Goal: Information Seeking & Learning: Learn about a topic

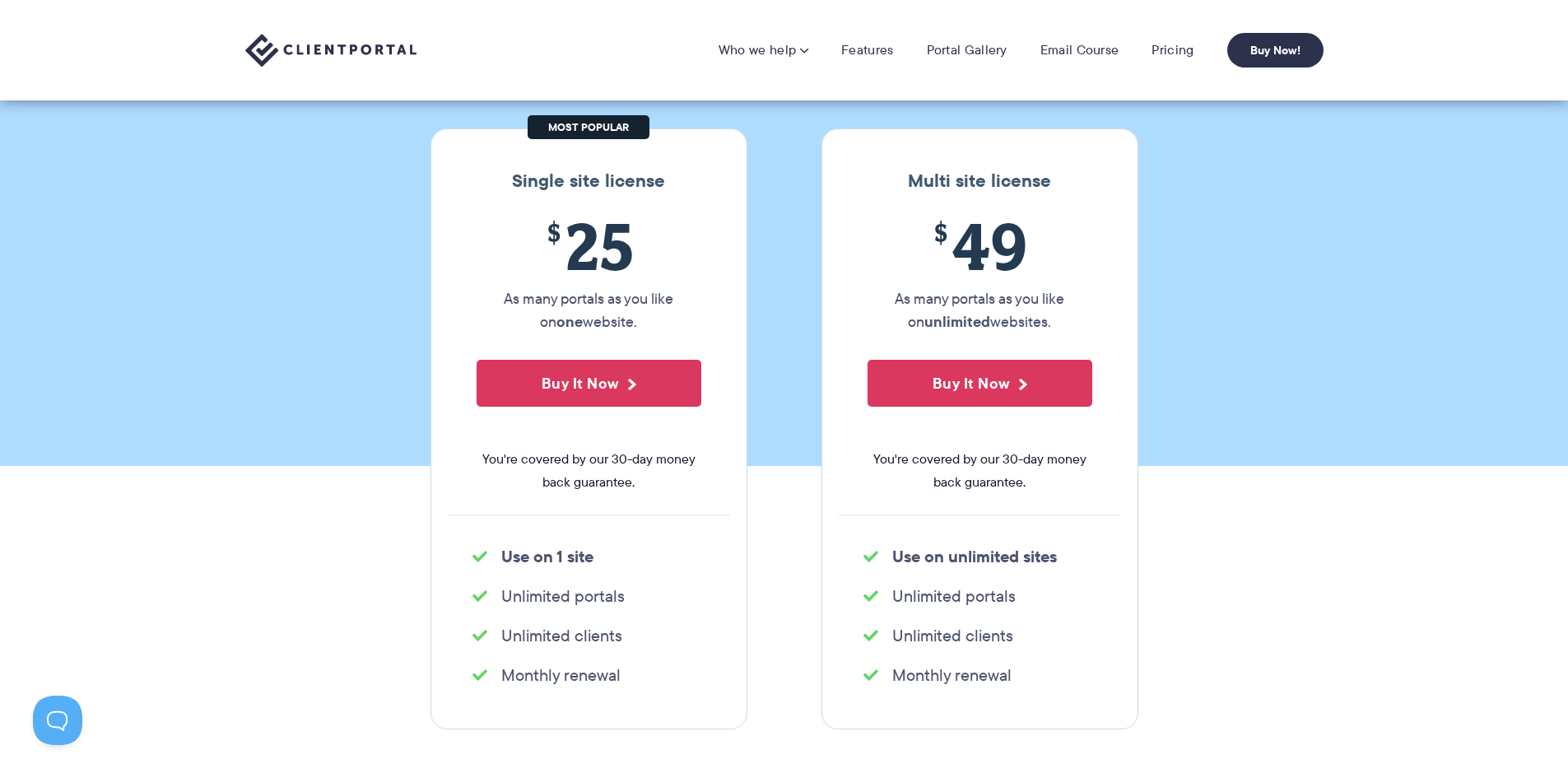
scroll to position [165, 0]
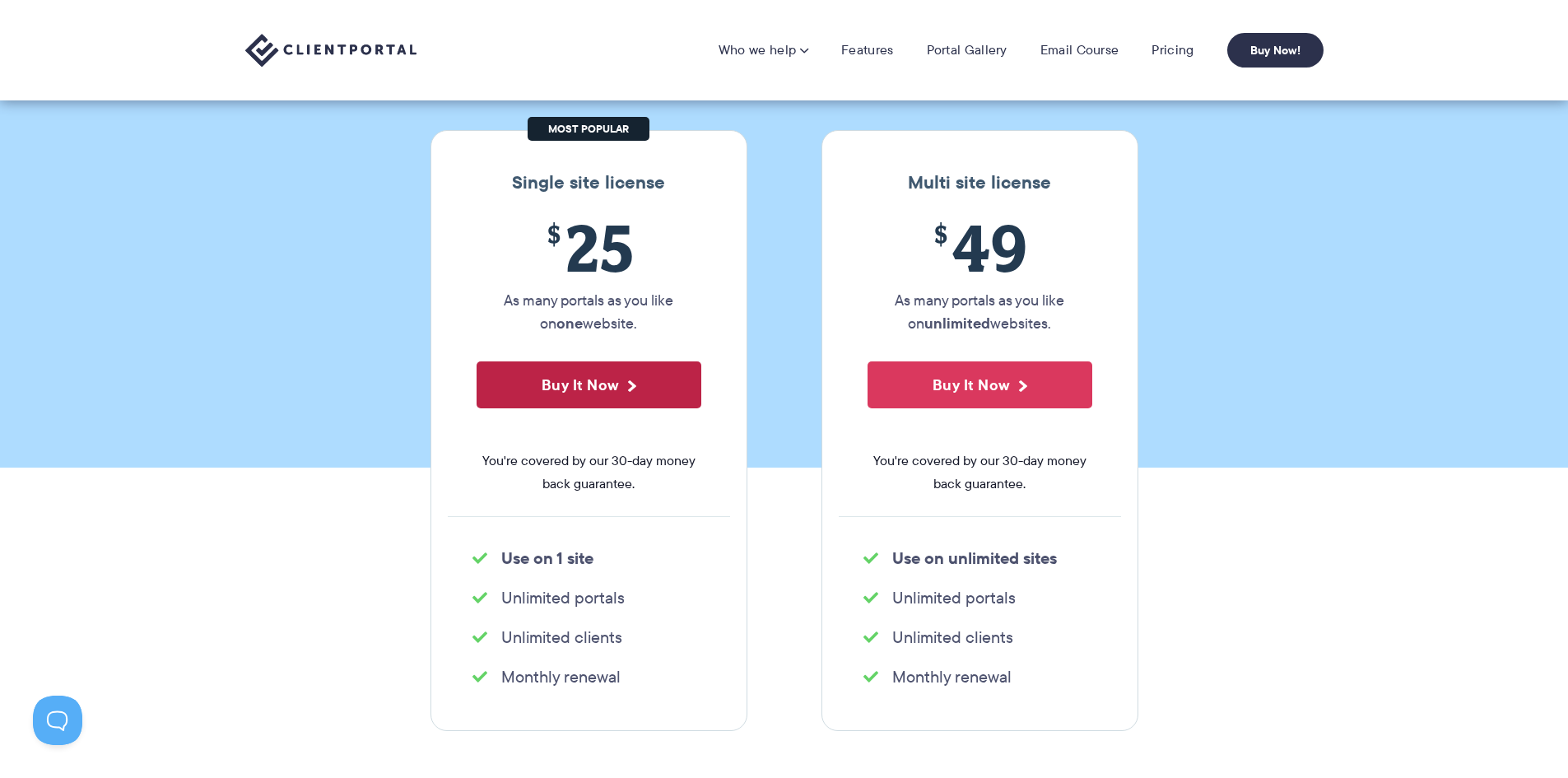
click at [571, 384] on button "Buy It Now" at bounding box center [588, 384] width 225 height 47
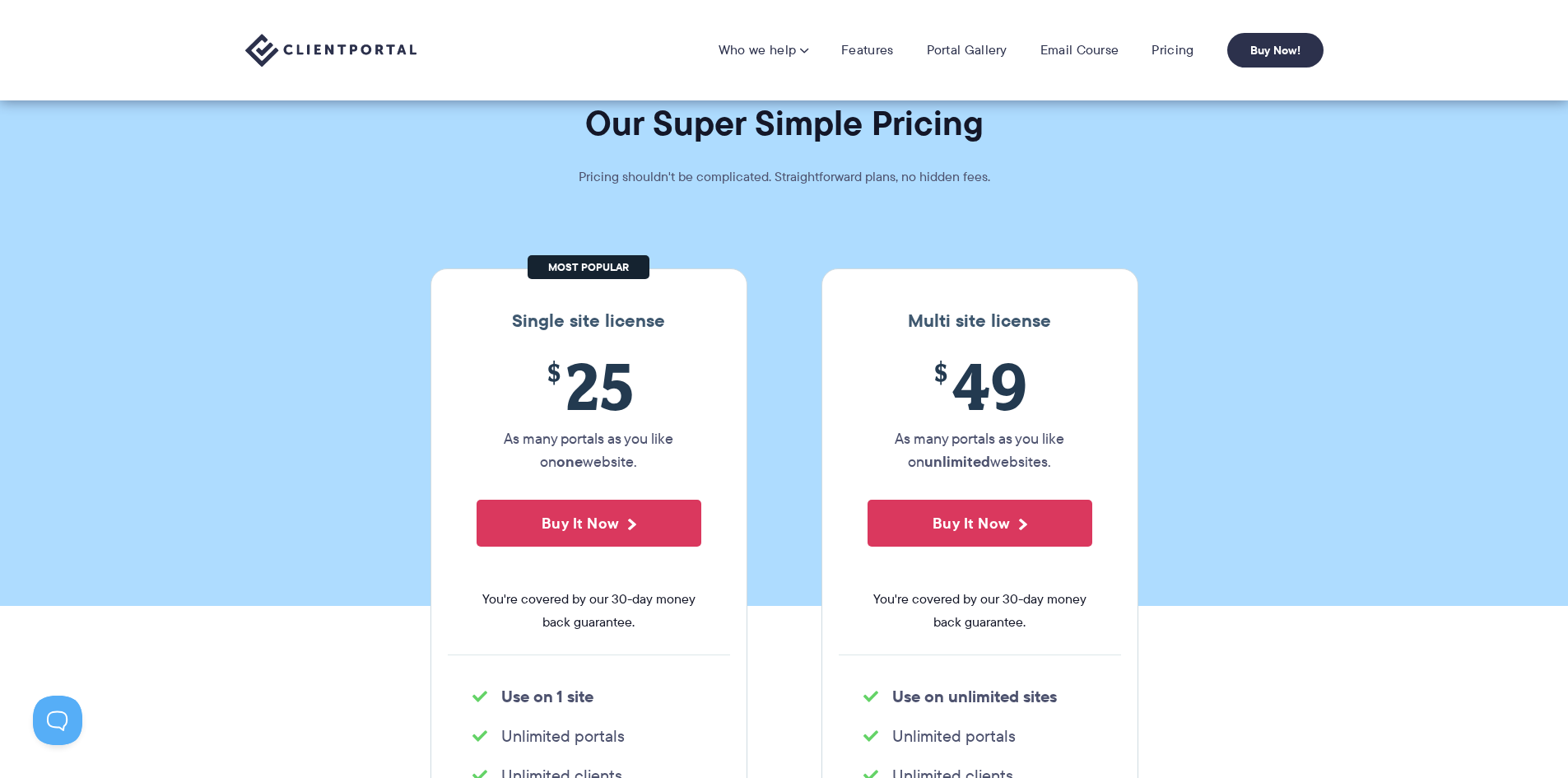
scroll to position [0, 0]
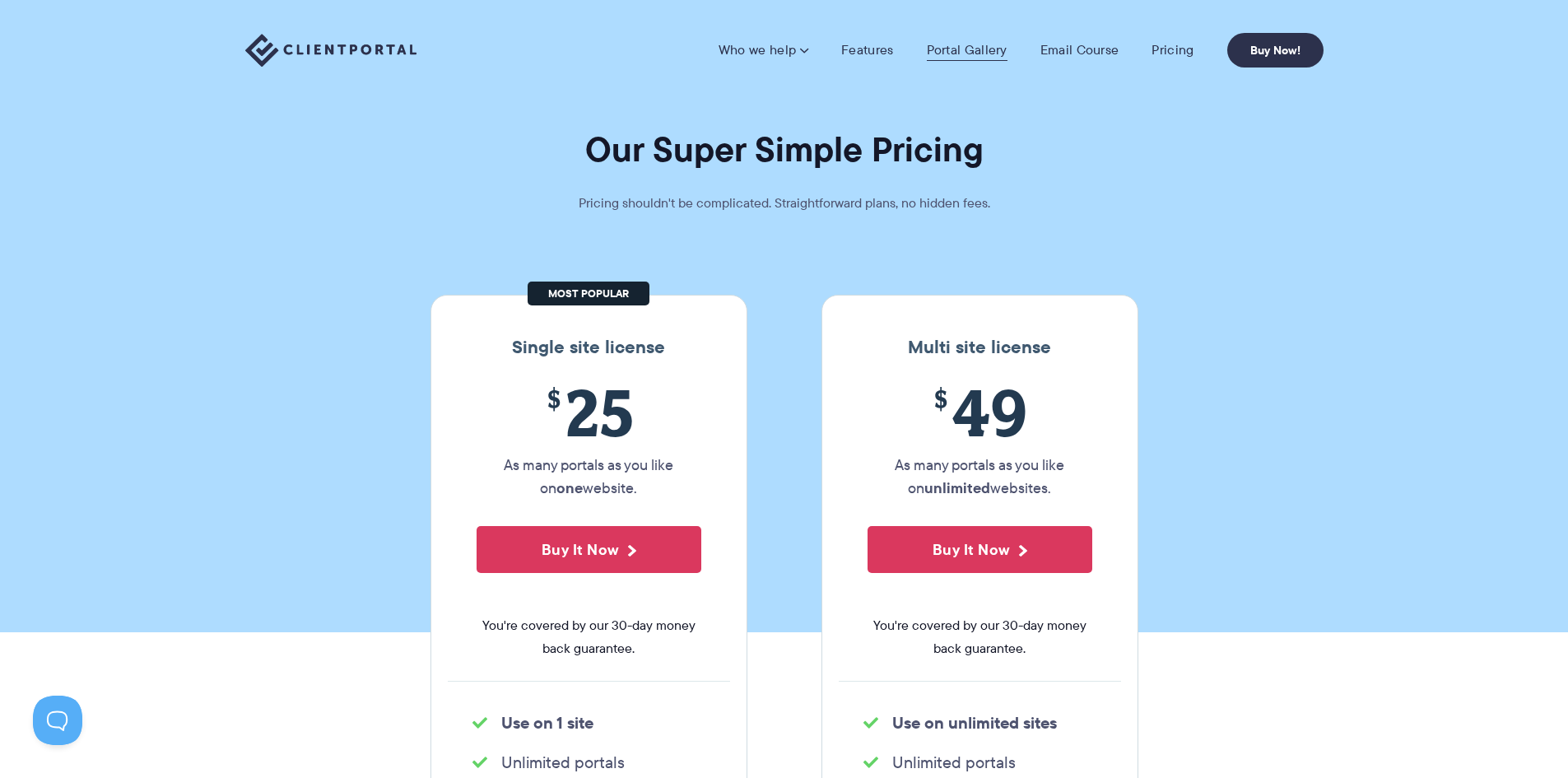
click at [965, 47] on link "Portal Gallery" at bounding box center [966, 51] width 80 height 17
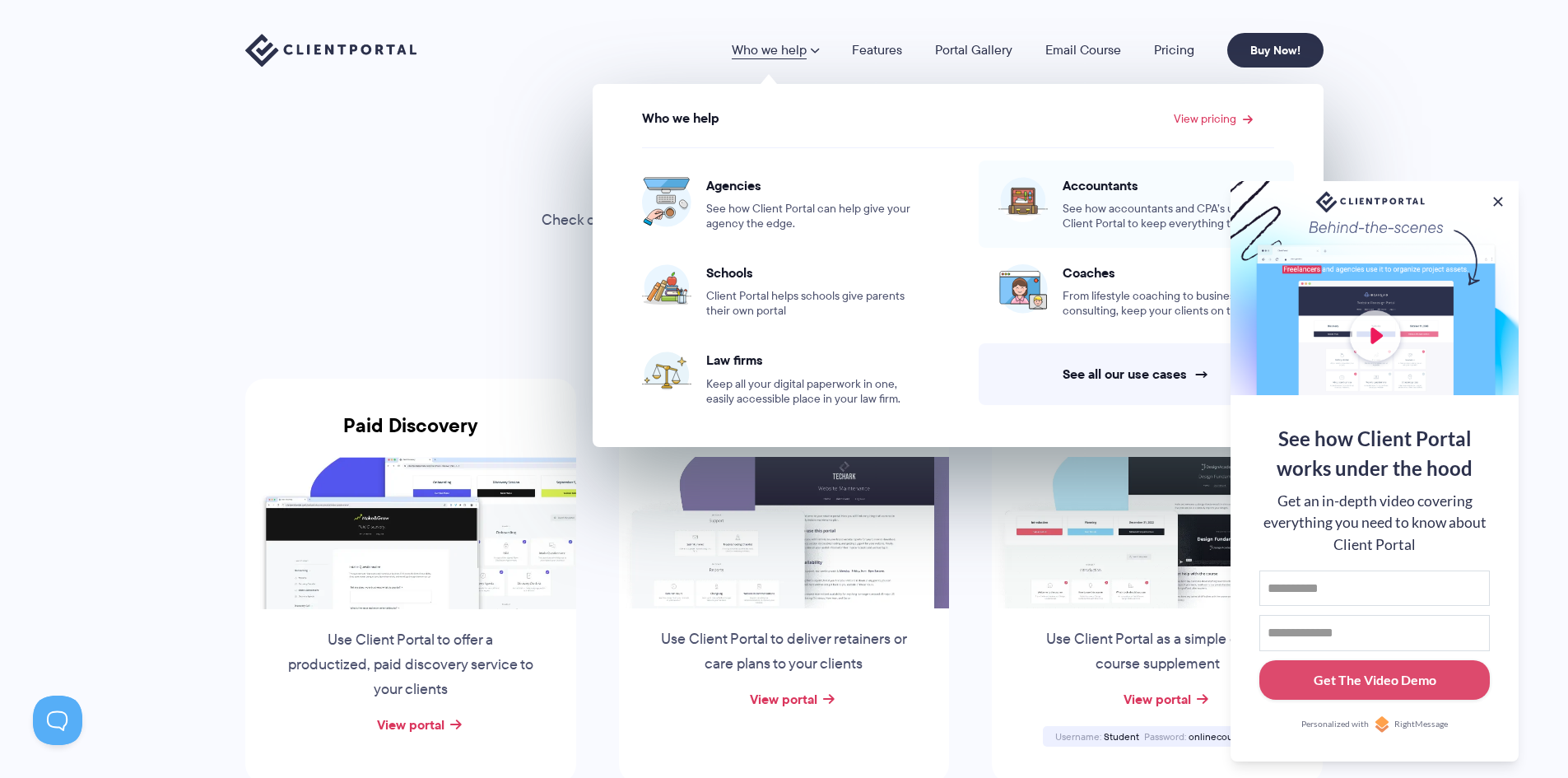
click at [1121, 191] on span "Accountants" at bounding box center [1168, 186] width 211 height 17
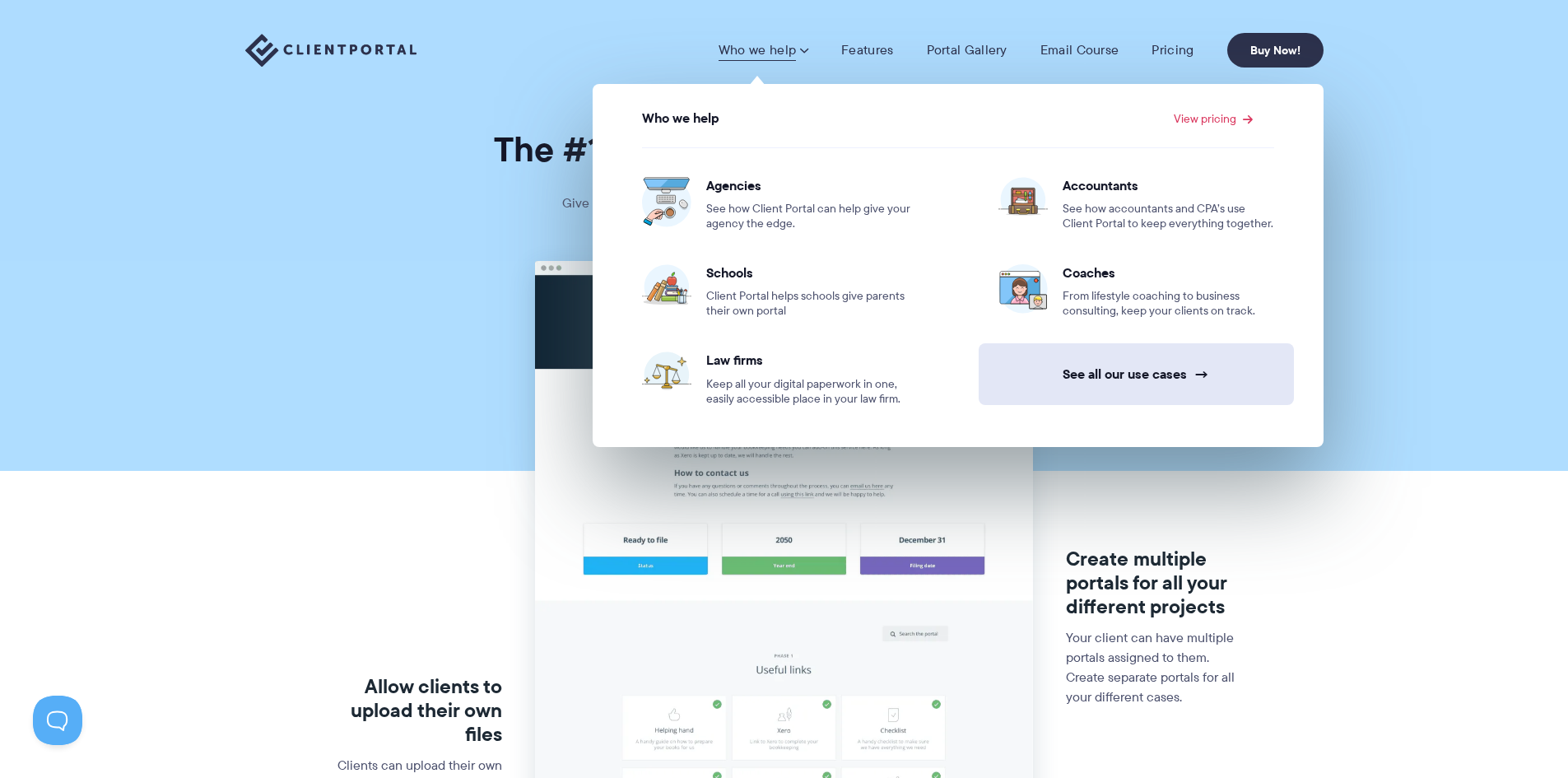
click at [1095, 379] on link "See all our use cases →" at bounding box center [1136, 374] width 315 height 61
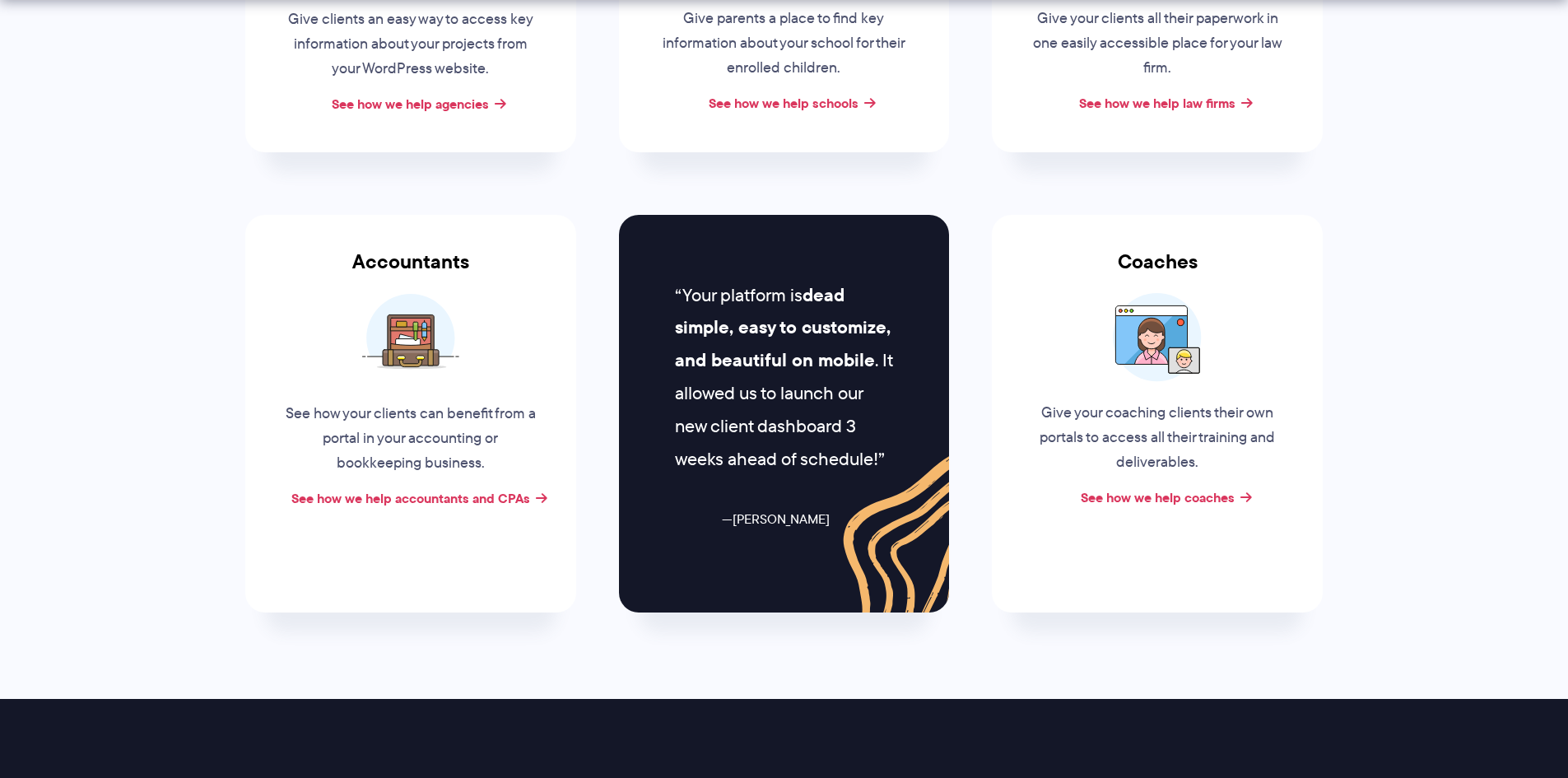
scroll to position [576, 0]
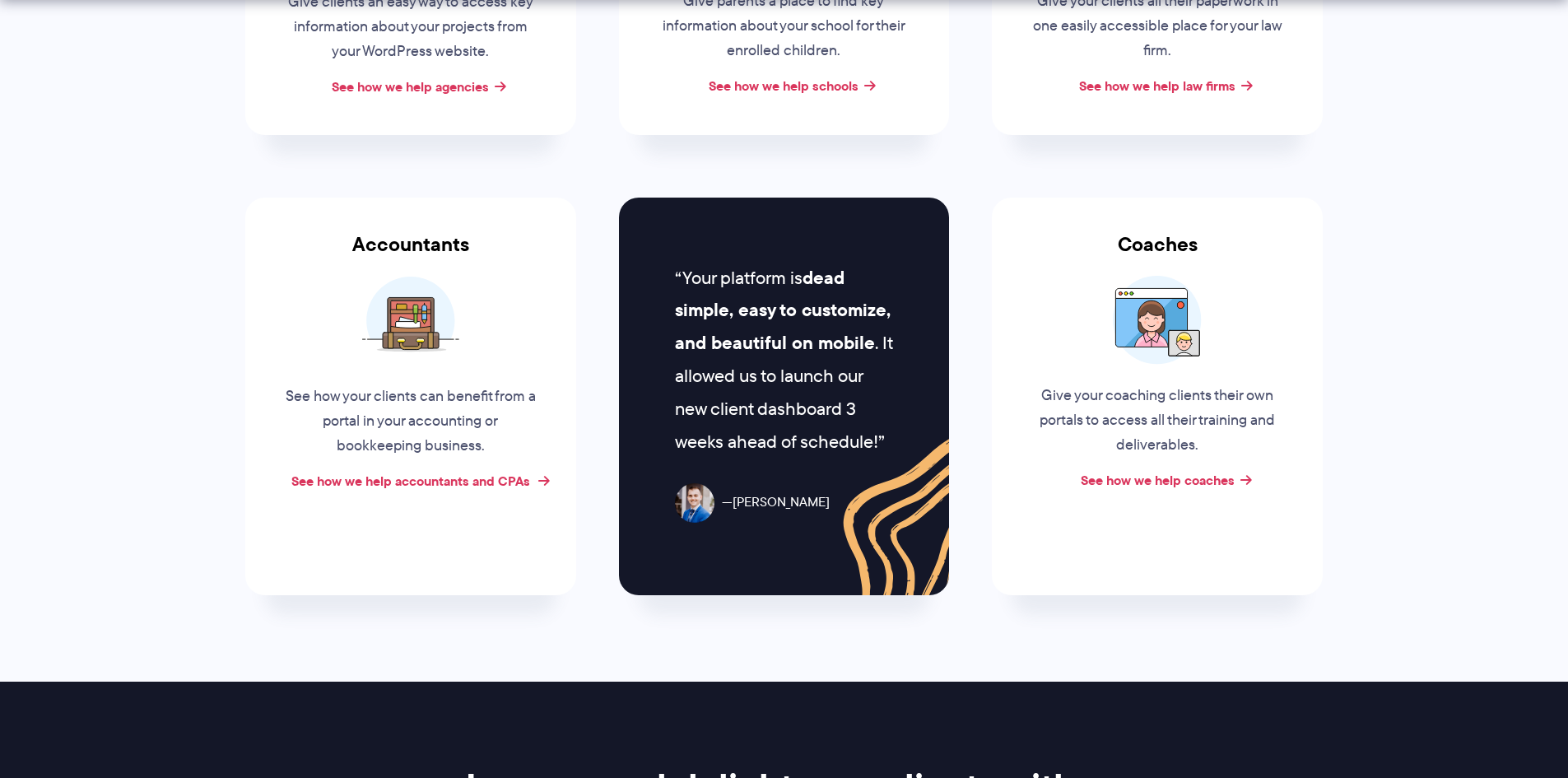
click at [480, 477] on link "See how we help accountants and CPAs" at bounding box center [411, 481] width 239 height 20
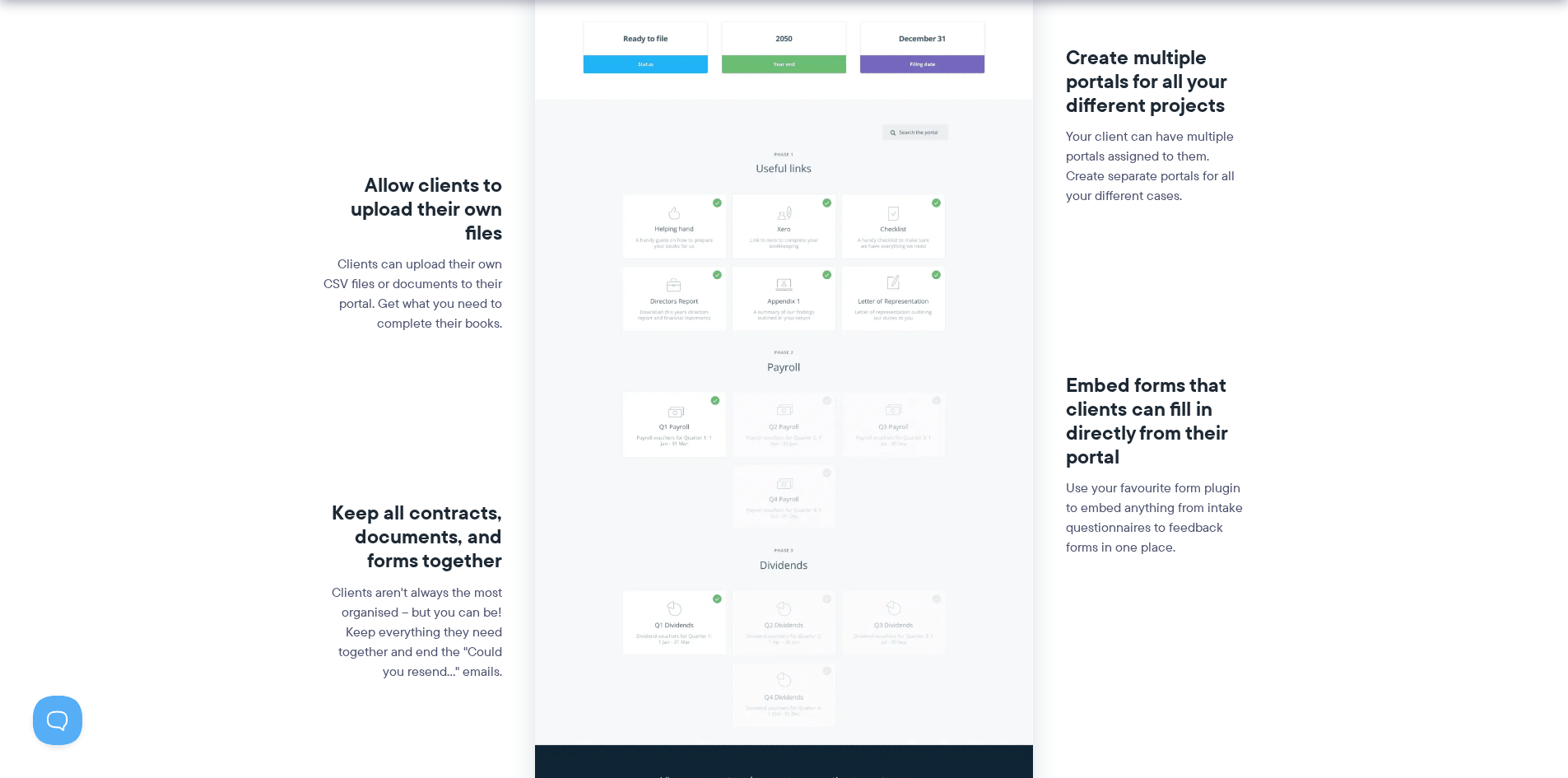
scroll to position [412, 0]
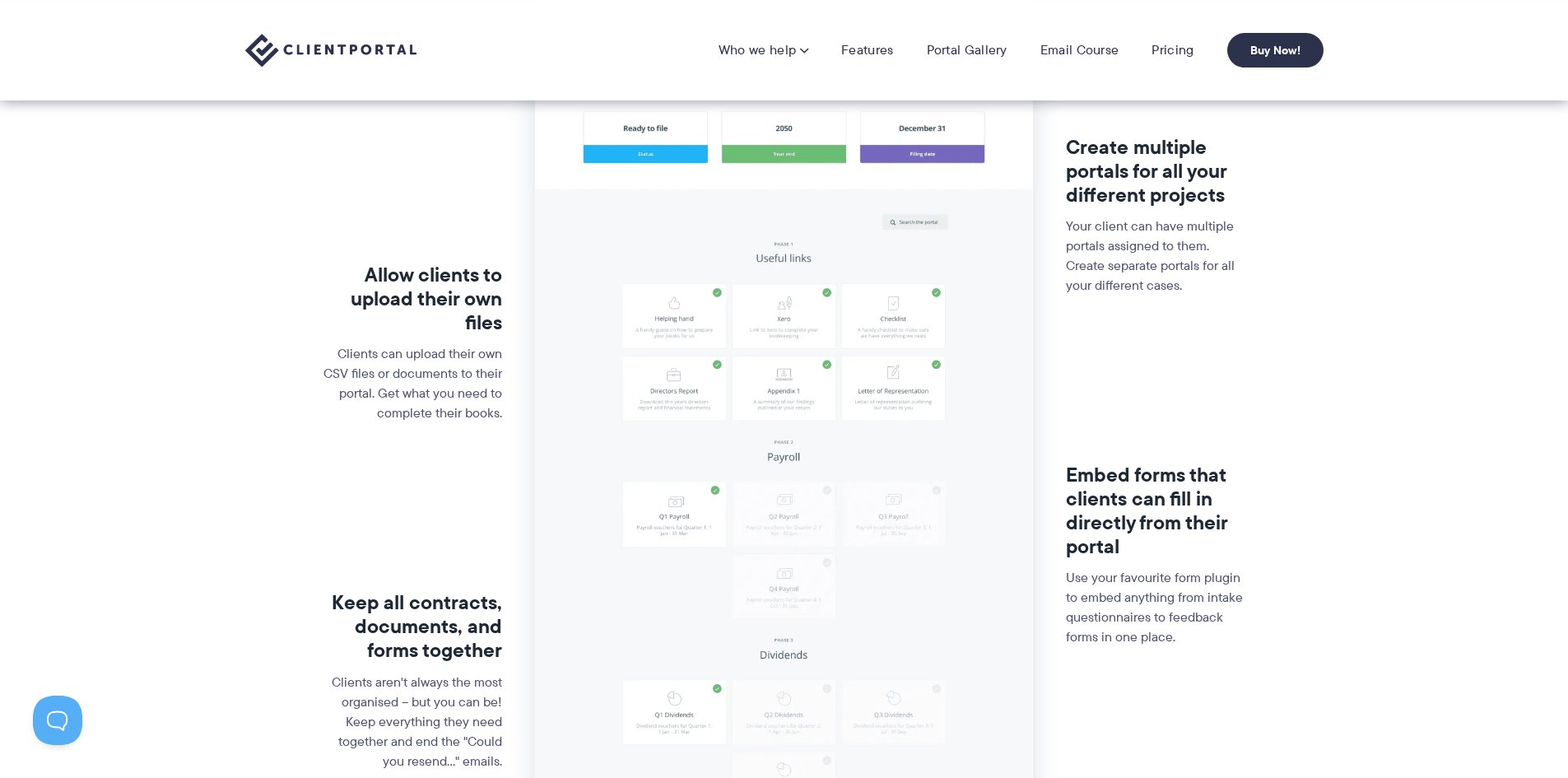
click at [600, 118] on img at bounding box center [784, 397] width 498 height 1096
